Goal: Transaction & Acquisition: Register for event/course

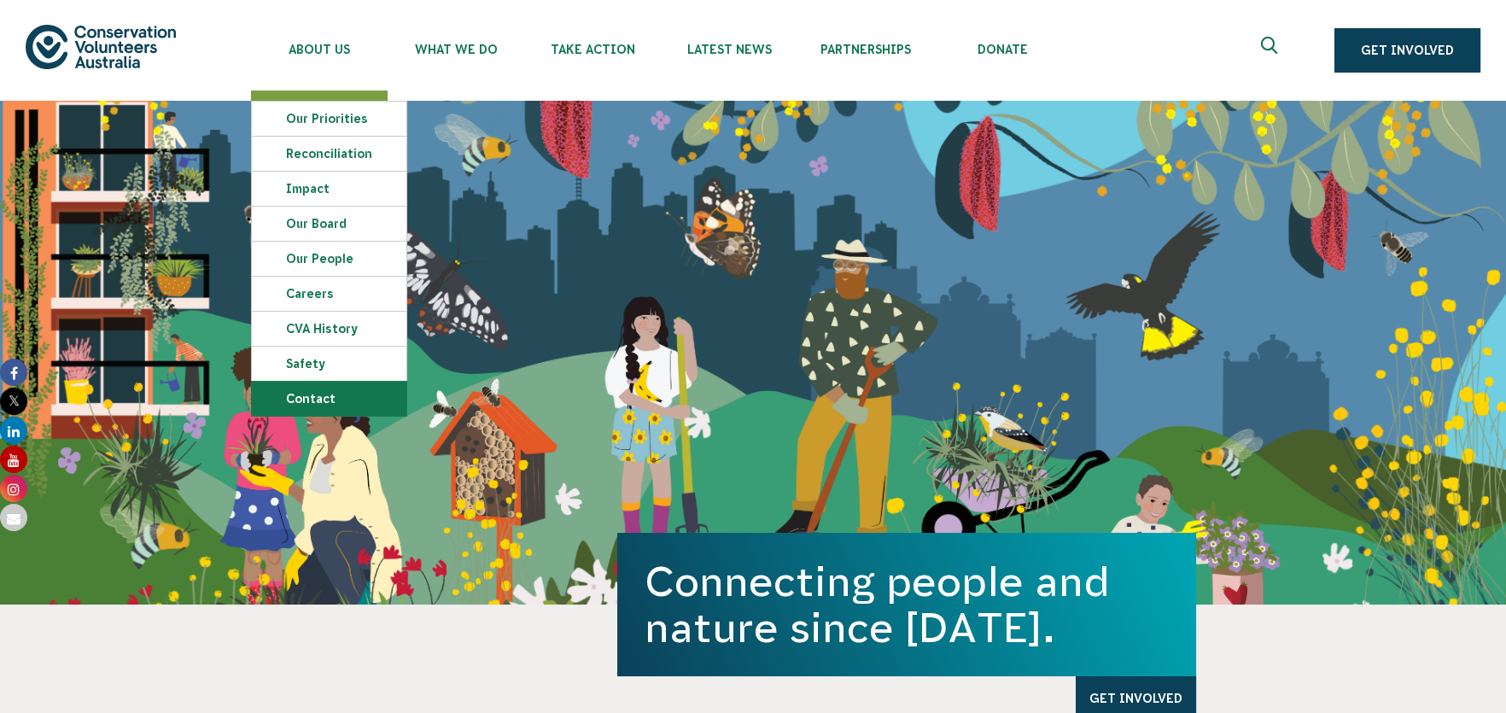
click at [315, 392] on link "Contact" at bounding box center [329, 399] width 155 height 34
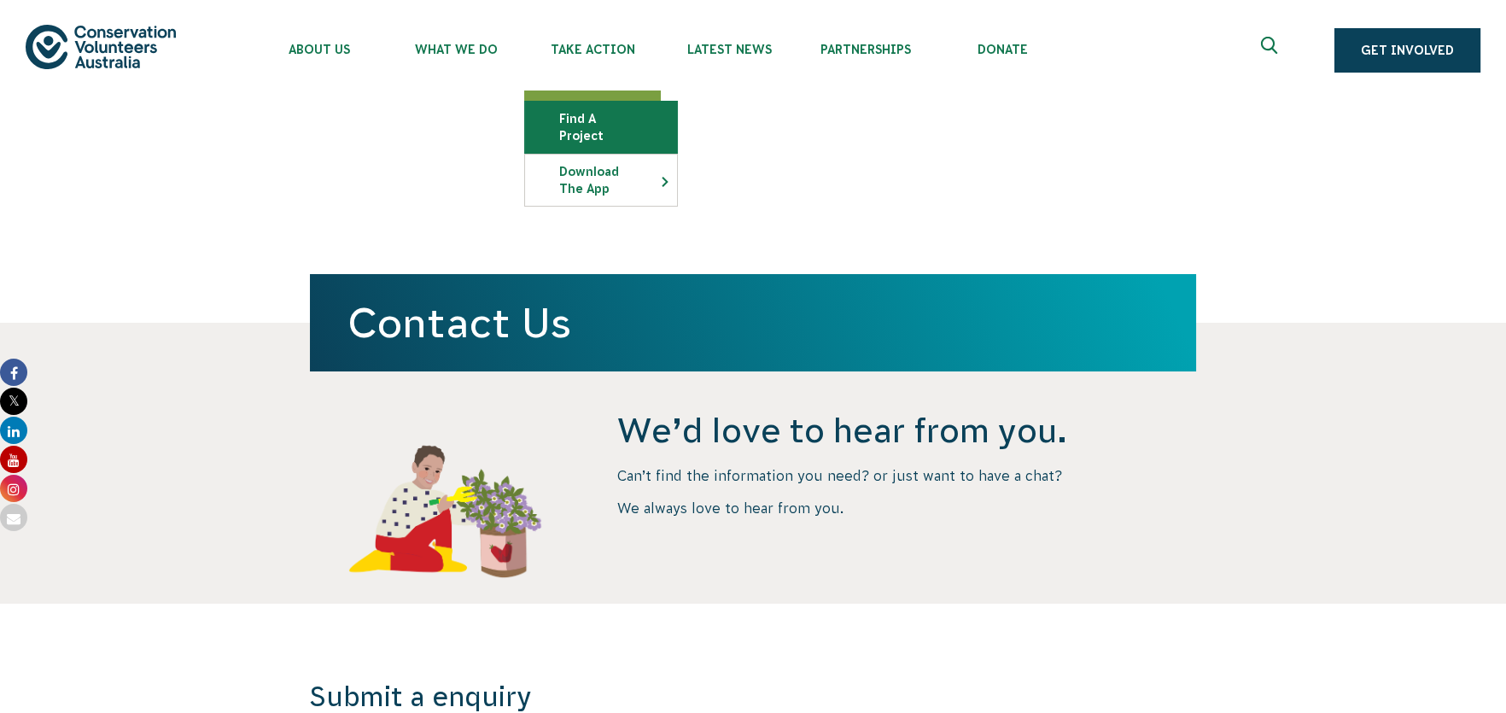
click at [593, 128] on link "Find a project" at bounding box center [601, 127] width 152 height 51
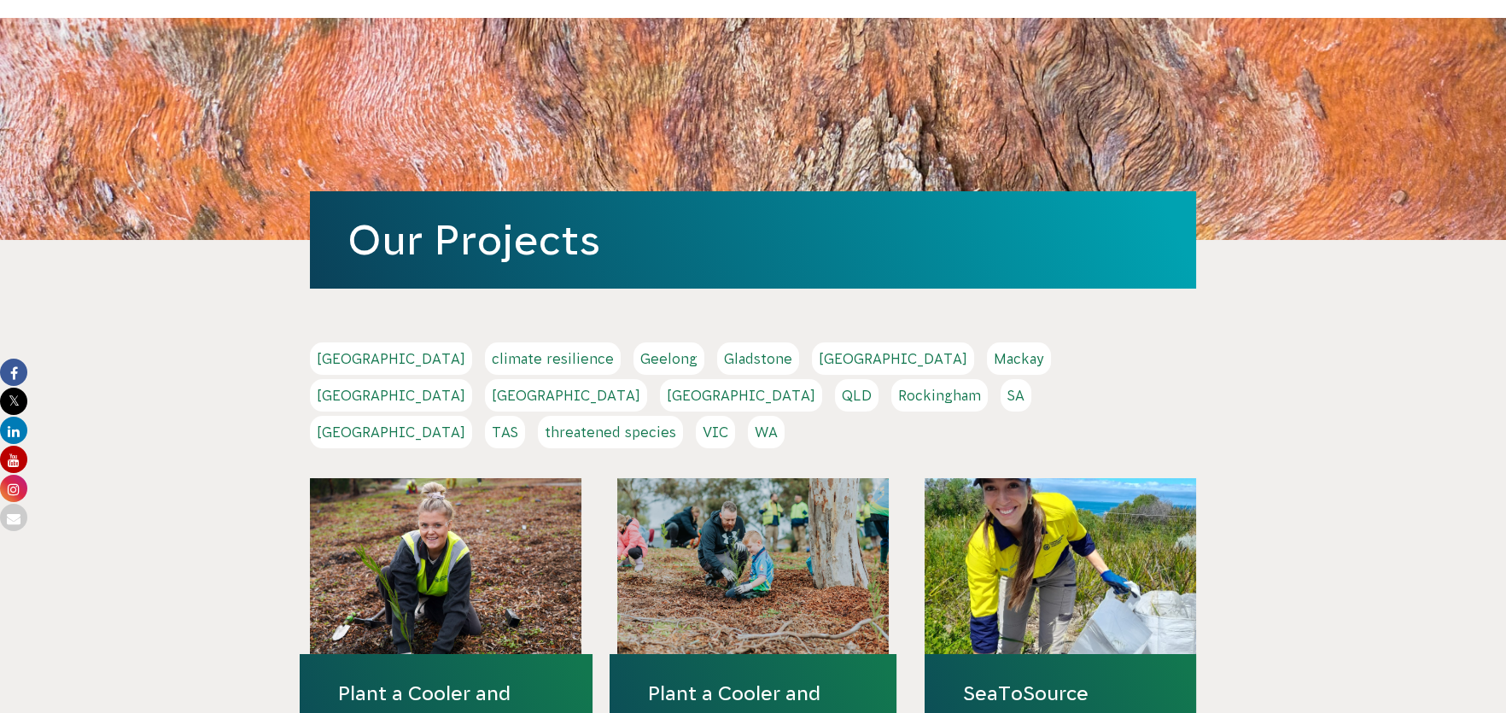
scroll to position [256, 0]
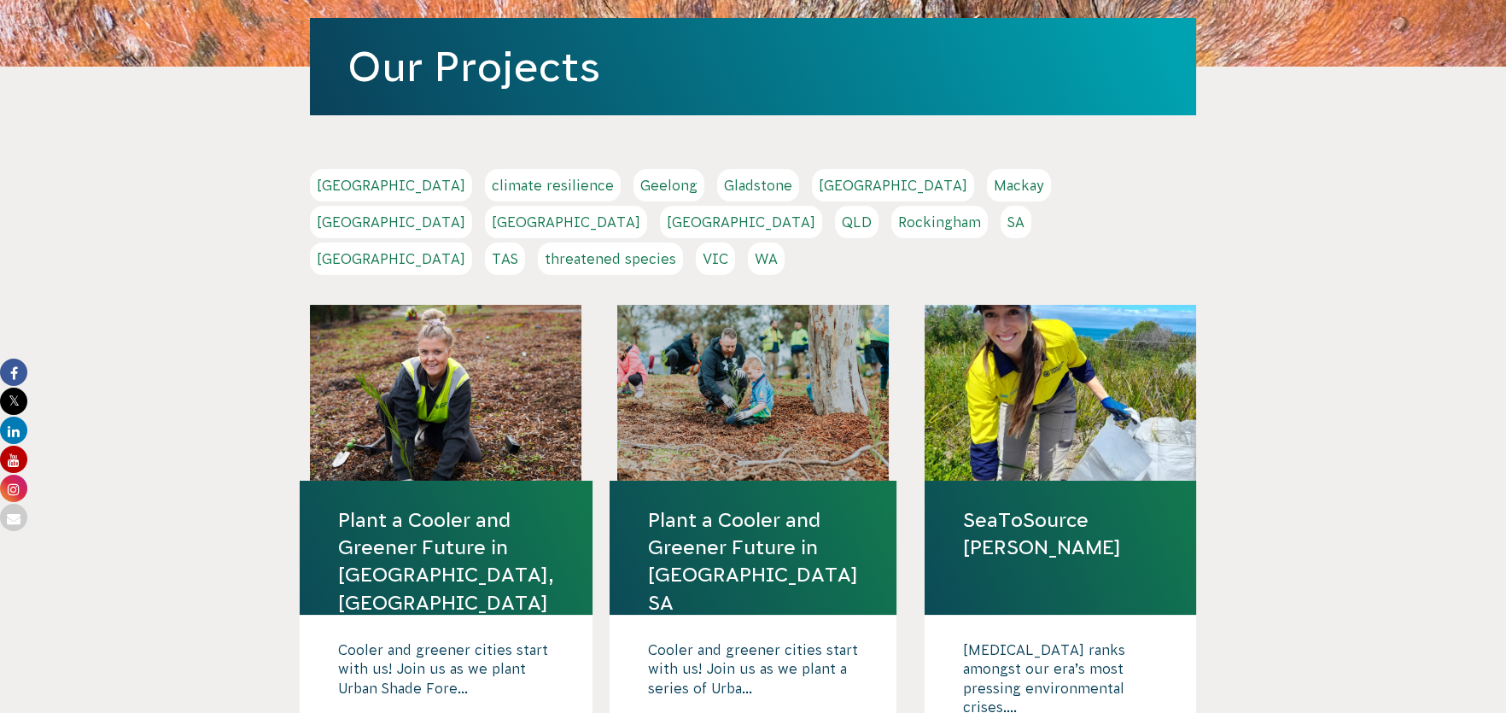
click at [879, 206] on link "QLD" at bounding box center [857, 222] width 44 height 32
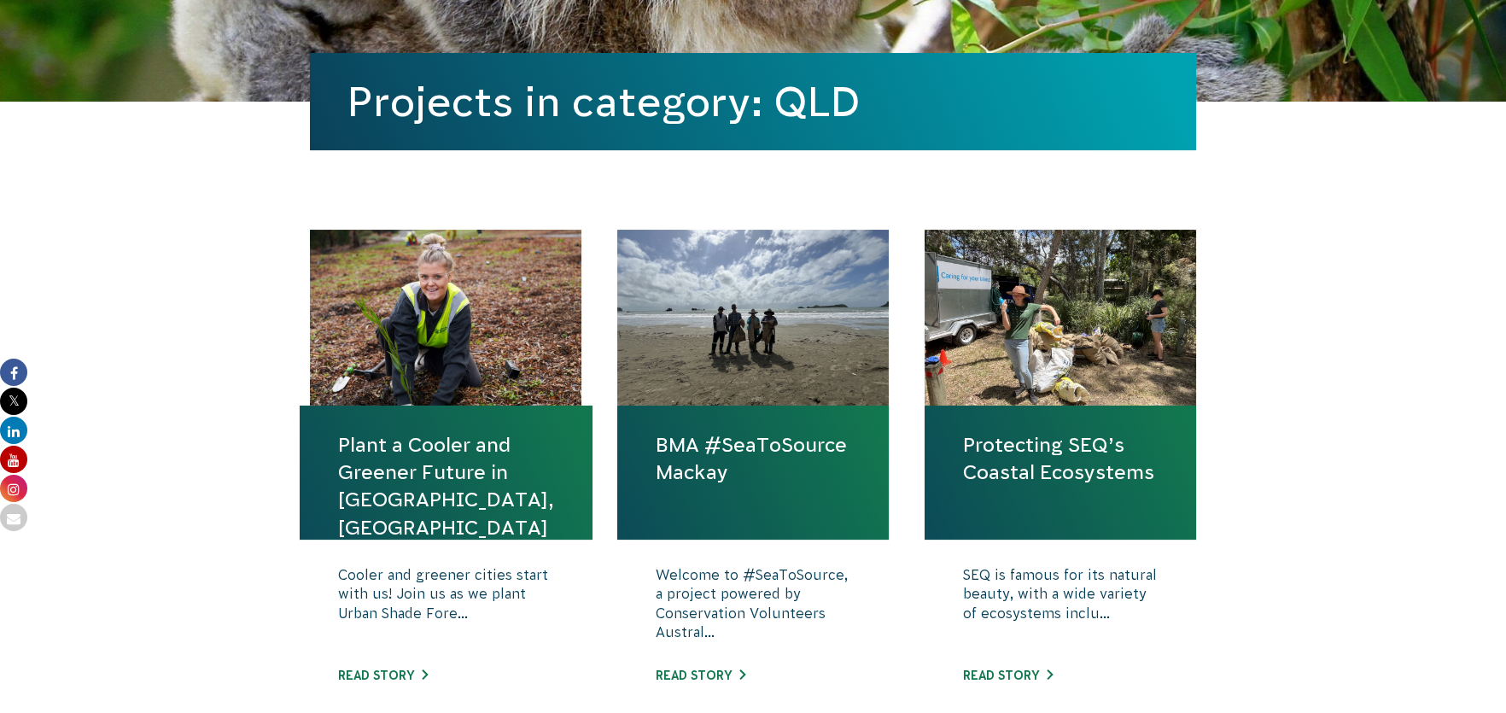
scroll to position [426, 0]
drag, startPoint x: 1200, startPoint y: 318, endPoint x: 1184, endPoint y: 311, distance: 18.0
